Goal: Ask a question

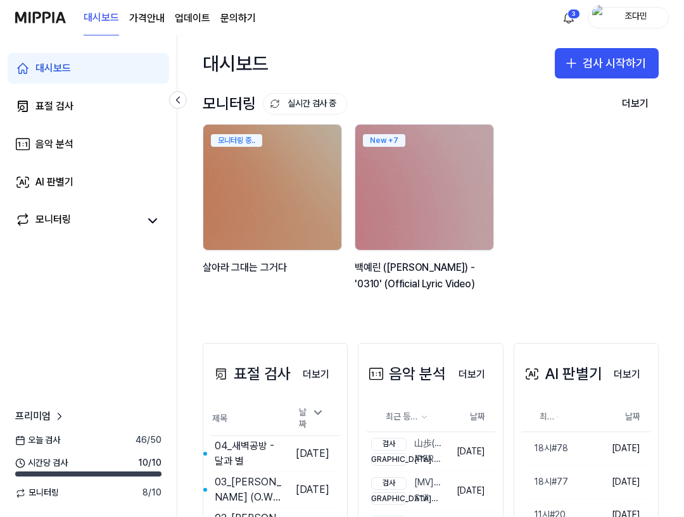
click at [361, 70] on div "대시보드 검사 시작하기" at bounding box center [430, 63] width 506 height 56
click at [245, 15] on link "문의하기" at bounding box center [237, 18] width 35 height 15
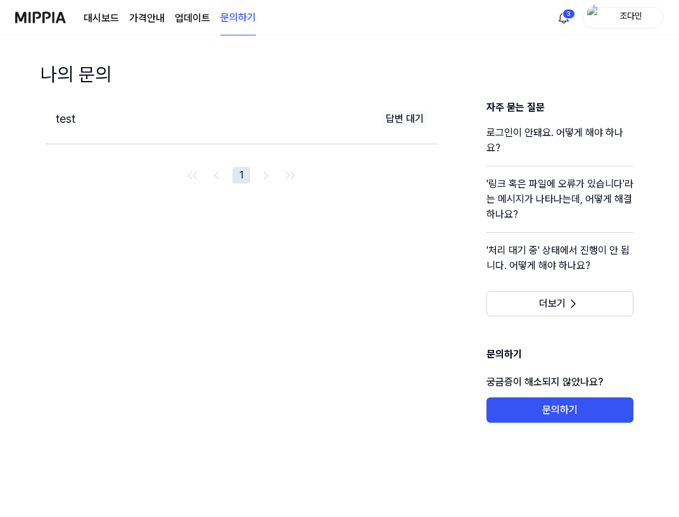
click at [306, 133] on div "test 답변 대기" at bounding box center [242, 119] width 392 height 39
click at [149, 134] on div "test 답변 대기" at bounding box center [242, 119] width 392 height 39
click at [67, 108] on div "test 답변 대기" at bounding box center [242, 119] width 392 height 39
click at [66, 125] on div "test" at bounding box center [177, 119] width 243 height 18
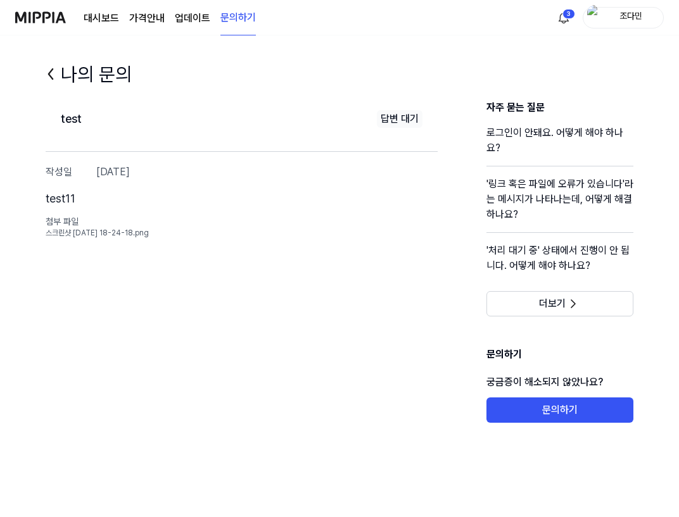
drag, startPoint x: 442, startPoint y: 149, endPoint x: 402, endPoint y: 200, distance: 65.0
click at [444, 149] on div "test 답변 대기 작성일 [DATE] test11 첨부 파일 스크린샷 [DATE] 18-24-18.png 자주 묻는 질문 로그인이 안돼요. …" at bounding box center [339, 288] width 638 height 377
